Goal: Information Seeking & Learning: Find contact information

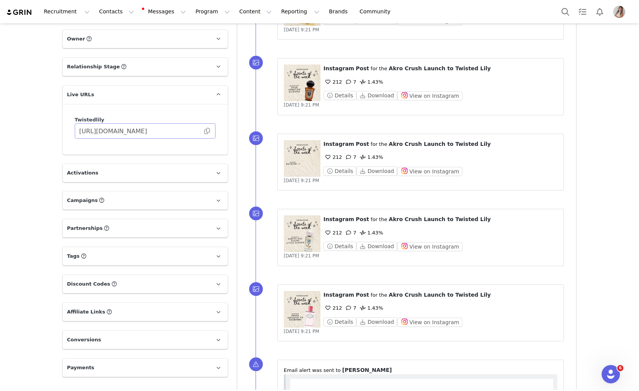
click at [210, 131] on span at bounding box center [207, 131] width 8 height 0
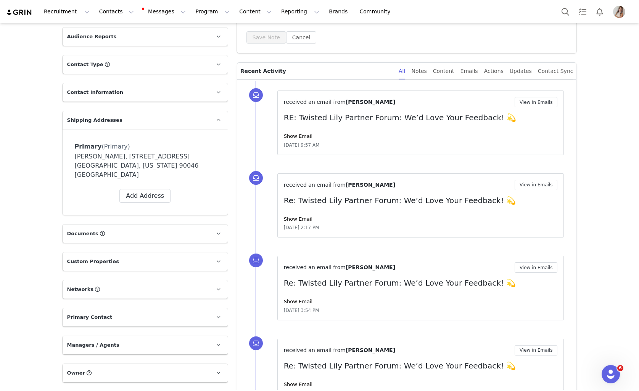
scroll to position [159, 0]
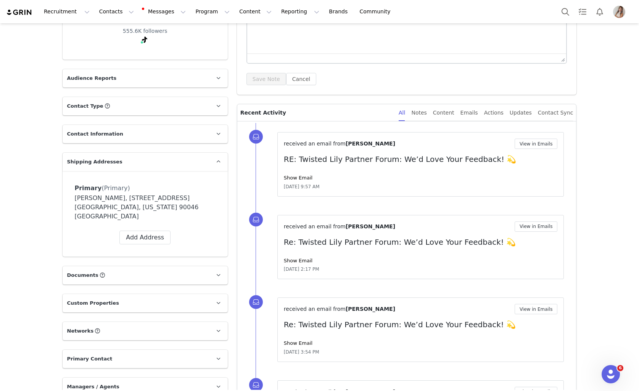
click at [187, 127] on p "Contact Information" at bounding box center [136, 134] width 147 height 18
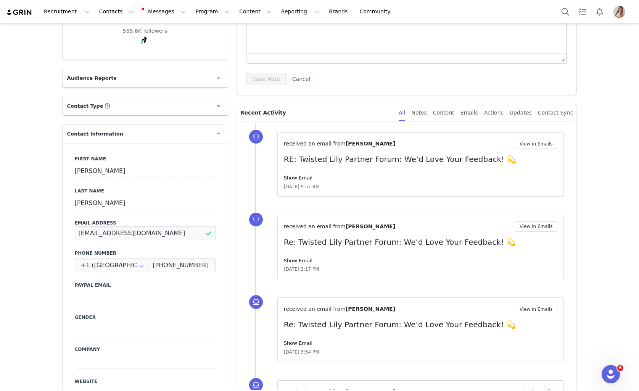
click at [127, 234] on input "[EMAIL_ADDRESS][DOMAIN_NAME]" at bounding box center [145, 233] width 141 height 14
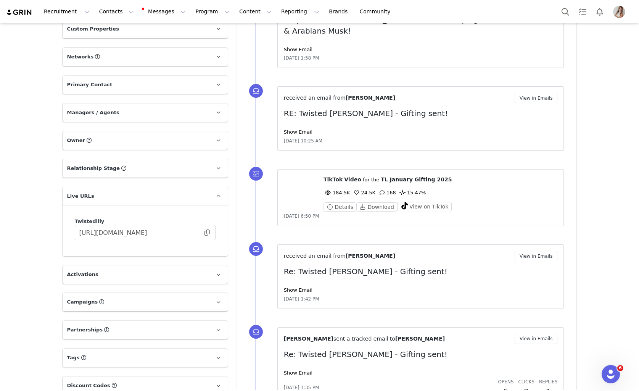
scroll to position [796, 0]
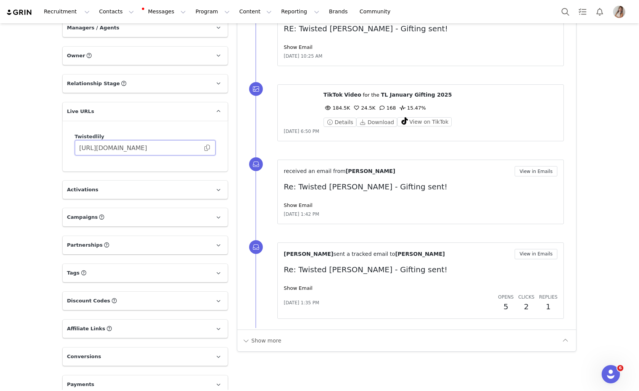
click at [211, 140] on input "[URL][DOMAIN_NAME]" at bounding box center [145, 147] width 141 height 15
click at [209, 148] on span at bounding box center [207, 148] width 8 height 0
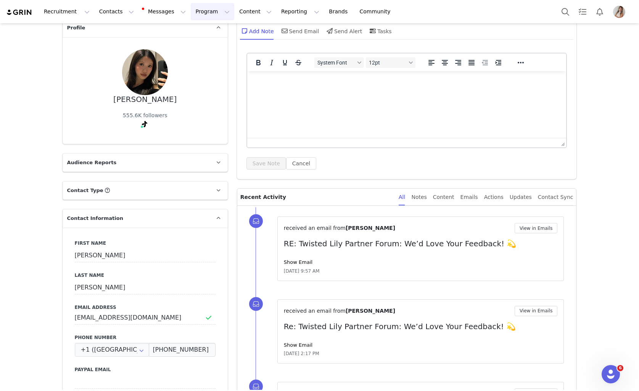
scroll to position [0, 0]
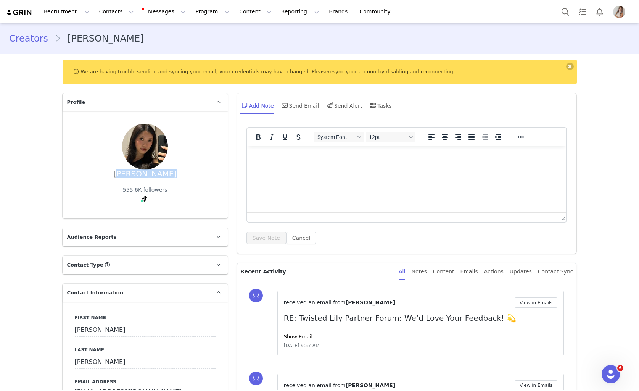
drag, startPoint x: 168, startPoint y: 177, endPoint x: 122, endPoint y: 177, distance: 46.2
click at [122, 177] on div "[PERSON_NAME] 555.6K followers" at bounding box center [145, 165] width 141 height 82
copy div "[PERSON_NAME]"
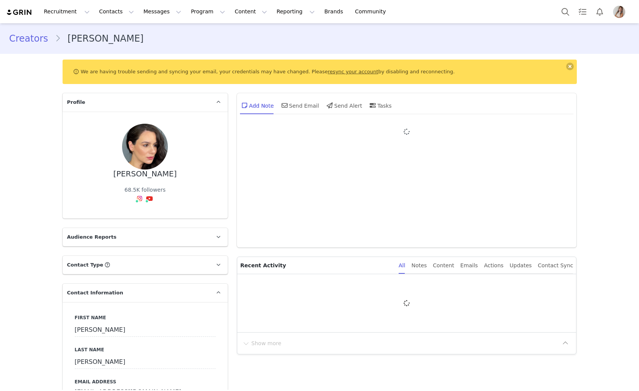
type input "+1 ([GEOGRAPHIC_DATA])"
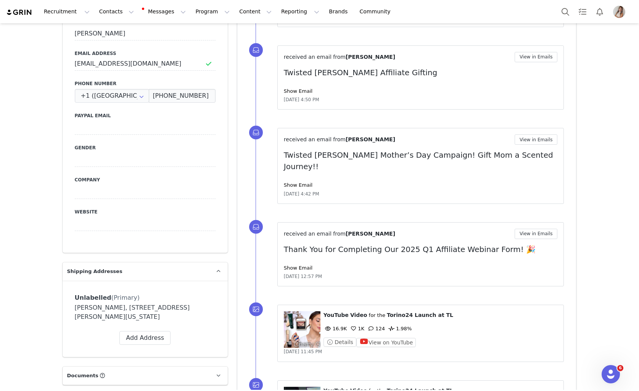
scroll to position [285, 0]
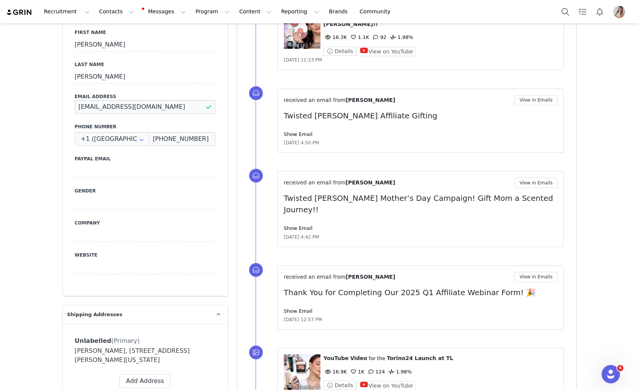
click at [132, 100] on input "taniawellshmu@gmail.com" at bounding box center [145, 107] width 141 height 14
click at [131, 100] on input "taniawellshmu@gmail.com" at bounding box center [145, 107] width 141 height 14
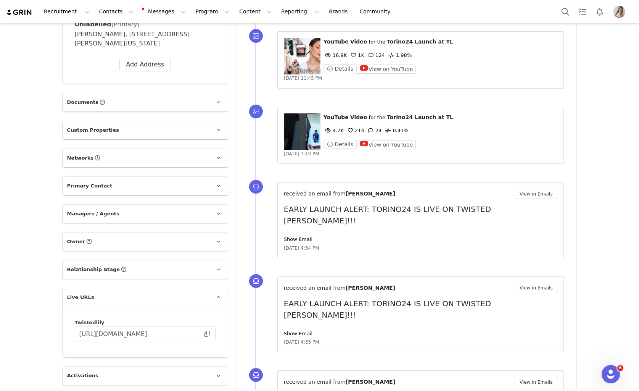
scroll to position [604, 0]
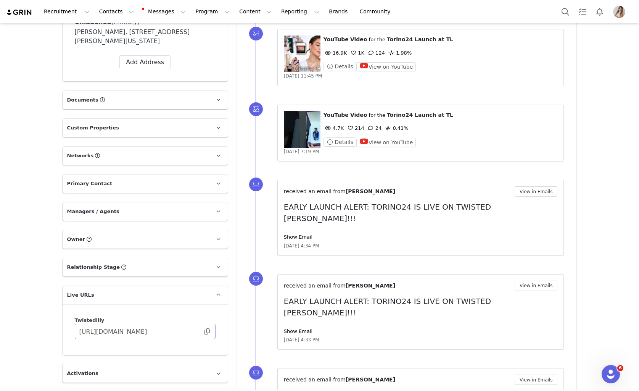
click at [207, 331] on span at bounding box center [207, 331] width 8 height 0
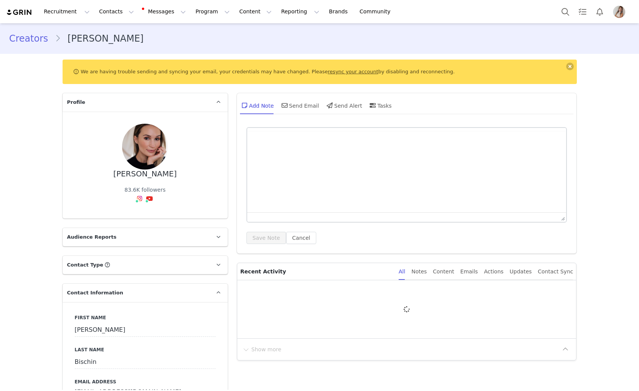
type input "+1 ([GEOGRAPHIC_DATA])"
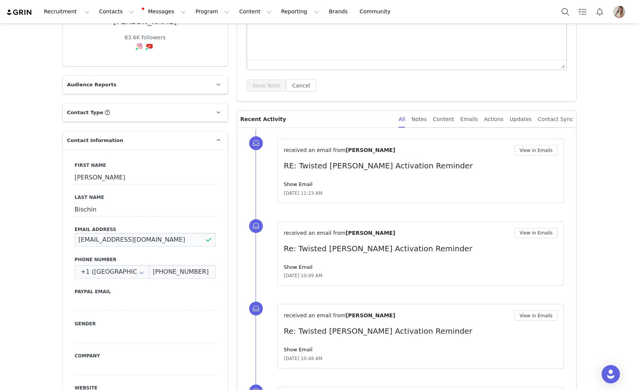
click at [133, 233] on input "contact@ttsandra.com" at bounding box center [145, 240] width 141 height 14
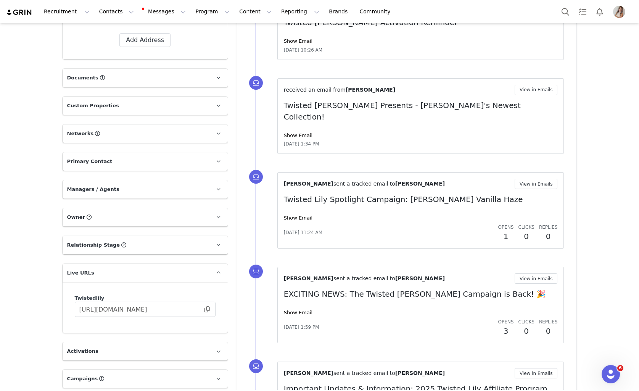
scroll to position [689, 0]
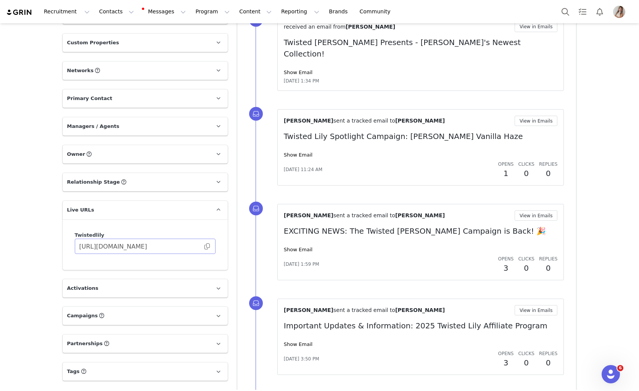
click at [209, 246] on span at bounding box center [207, 246] width 8 height 0
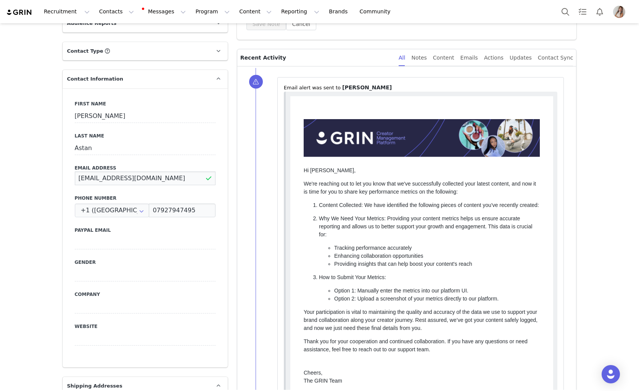
click at [141, 171] on input "[EMAIL_ADDRESS][DOMAIN_NAME]" at bounding box center [145, 178] width 141 height 14
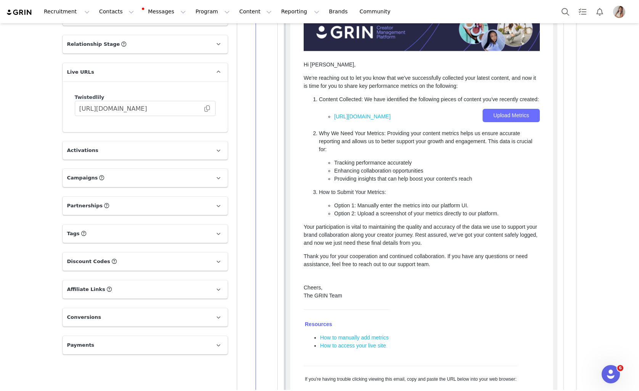
scroll to position [841, 0]
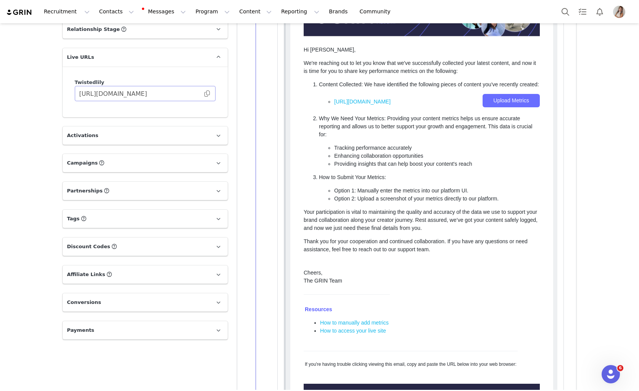
click at [205, 93] on span at bounding box center [207, 93] width 8 height 0
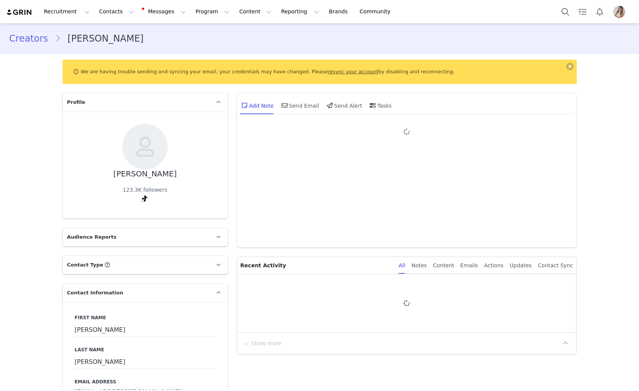
type input "+1 ([GEOGRAPHIC_DATA])"
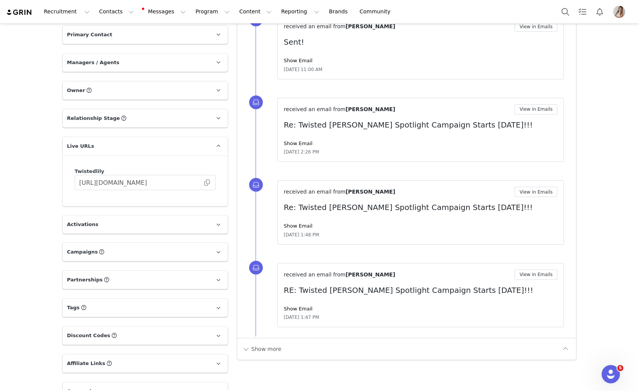
scroll to position [835, 0]
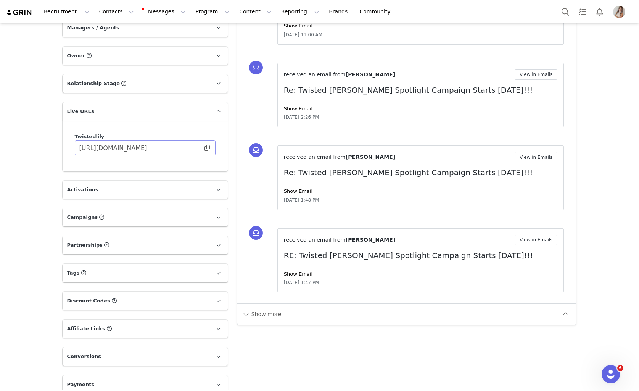
click at [205, 148] on span at bounding box center [207, 148] width 8 height 0
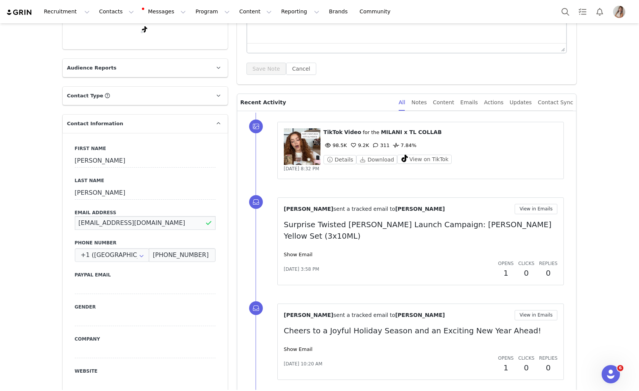
click at [126, 225] on input "[EMAIL_ADDRESS][DOMAIN_NAME]" at bounding box center [145, 223] width 141 height 14
click at [126, 225] on input "[EMAIL_ADDRESS][DOMAIN_NAME]" at bounding box center [145, 222] width 141 height 14
